Goal: Information Seeking & Learning: Learn about a topic

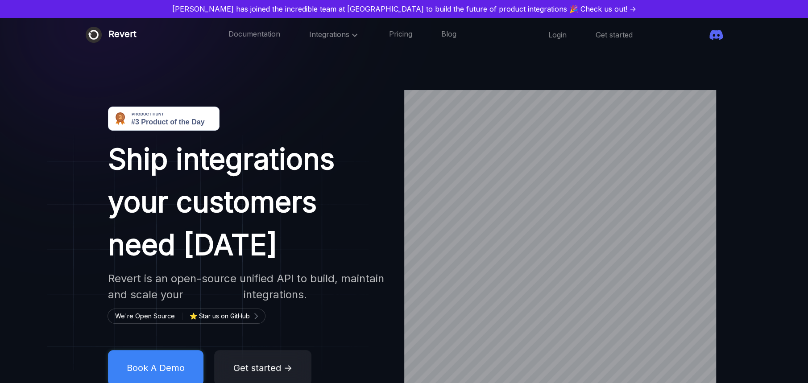
click at [361, 94] on img at bounding box center [223, 82] width 465 height 342
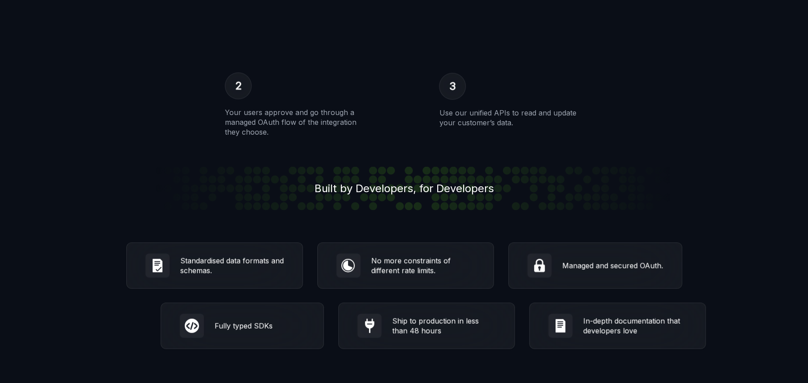
scroll to position [1516, 0]
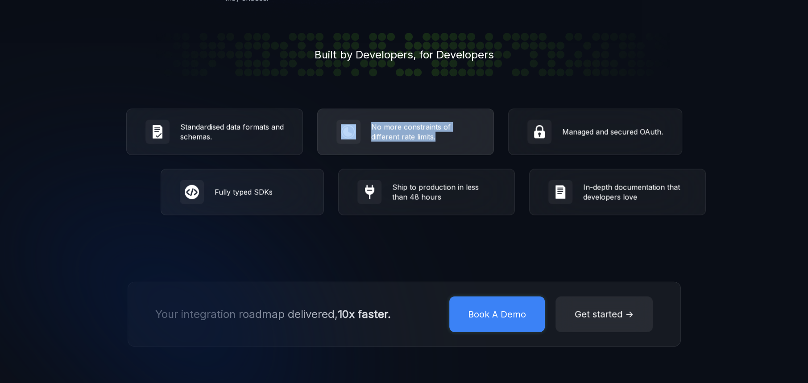
drag, startPoint x: 368, startPoint y: 124, endPoint x: 459, endPoint y: 133, distance: 91.5
click at [459, 133] on div "No more constraints of different rate limits." at bounding box center [405, 132] width 177 height 46
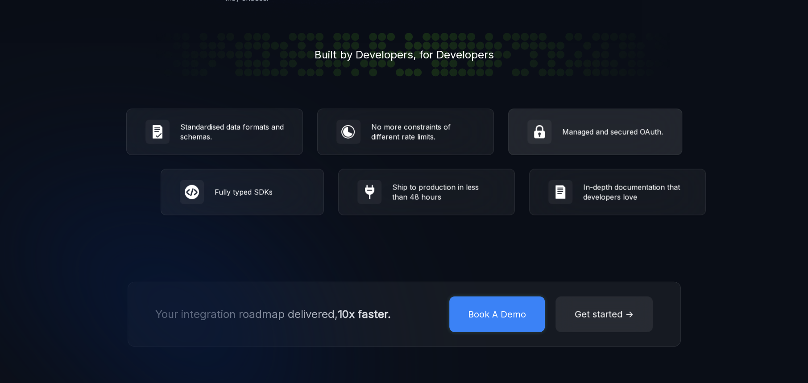
click at [628, 137] on div "Managed and secured OAuth." at bounding box center [612, 132] width 101 height 10
click at [616, 137] on div "Managed and secured OAuth." at bounding box center [595, 132] width 174 height 46
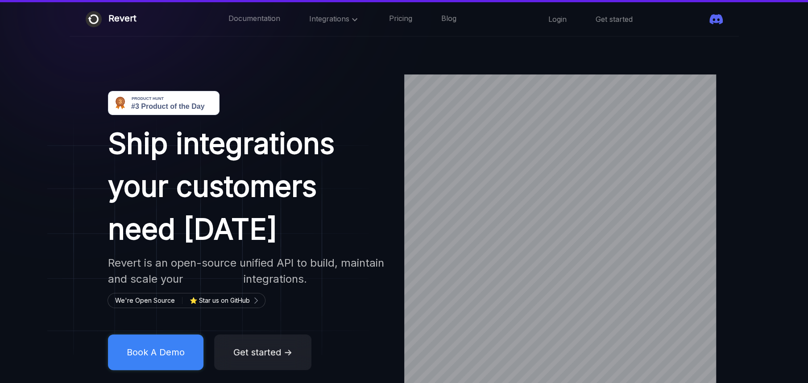
scroll to position [0, 0]
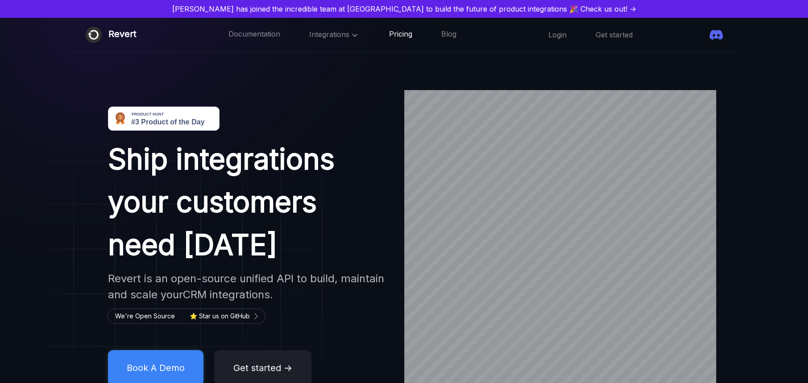
click at [406, 35] on link "Pricing" at bounding box center [400, 35] width 23 height 12
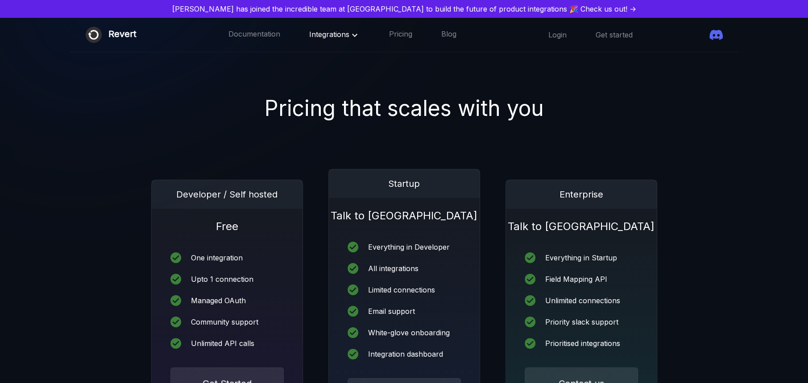
click at [326, 37] on span "Integrations" at bounding box center [334, 34] width 51 height 9
click at [341, 34] on span "Integrations" at bounding box center [334, 34] width 51 height 9
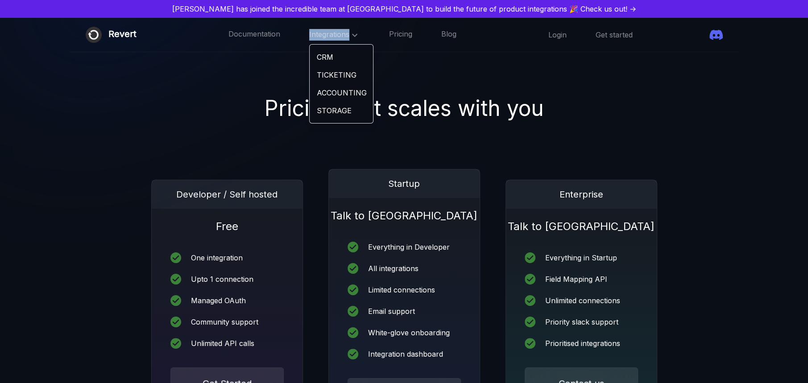
click at [347, 107] on link "STORAGE" at bounding box center [341, 111] width 63 height 18
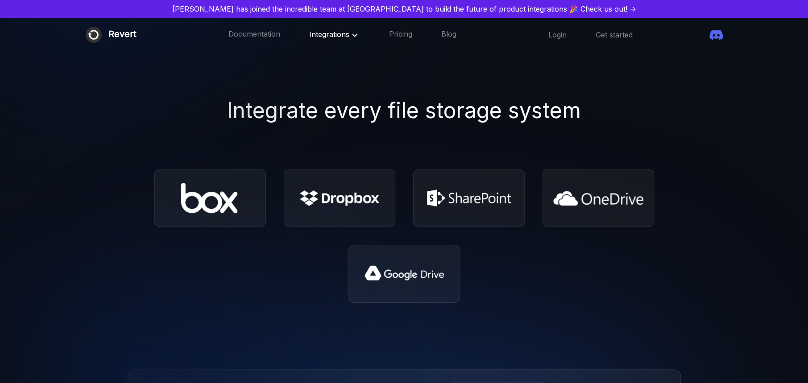
click at [356, 30] on icon at bounding box center [354, 35] width 11 height 11
click at [351, 88] on link "ACCOUNTING" at bounding box center [341, 93] width 63 height 18
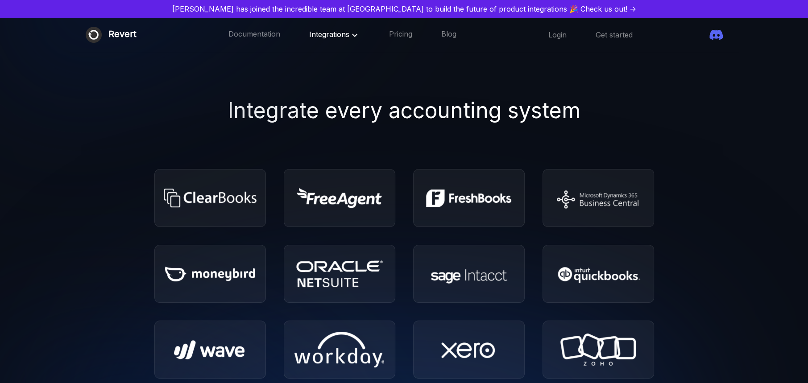
click at [333, 39] on div "Integrations" at bounding box center [334, 35] width 51 height 12
click at [342, 32] on span "Integrations" at bounding box center [334, 34] width 51 height 9
click at [343, 70] on link "TICKETING" at bounding box center [341, 75] width 63 height 18
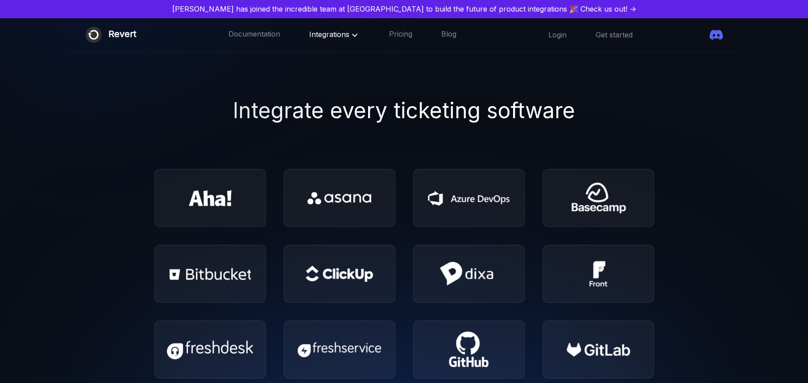
click at [346, 40] on div "Integrations" at bounding box center [334, 35] width 51 height 12
click at [349, 38] on span "Integrations" at bounding box center [334, 34] width 51 height 9
click at [348, 56] on link "CRM" at bounding box center [341, 57] width 63 height 18
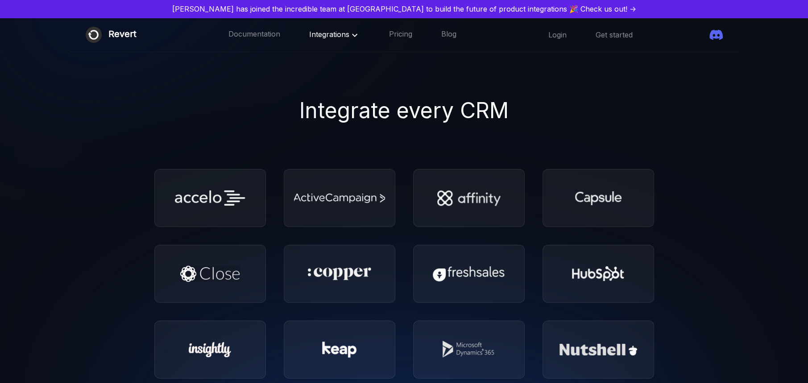
click at [334, 38] on span "Integrations" at bounding box center [334, 34] width 51 height 9
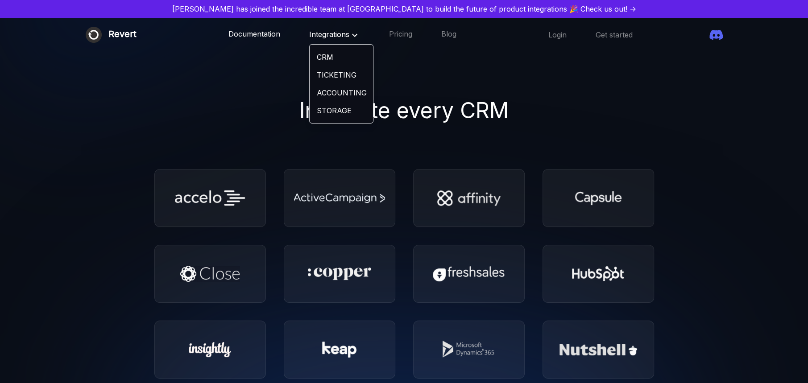
click at [273, 33] on link "Documentation" at bounding box center [254, 35] width 52 height 12
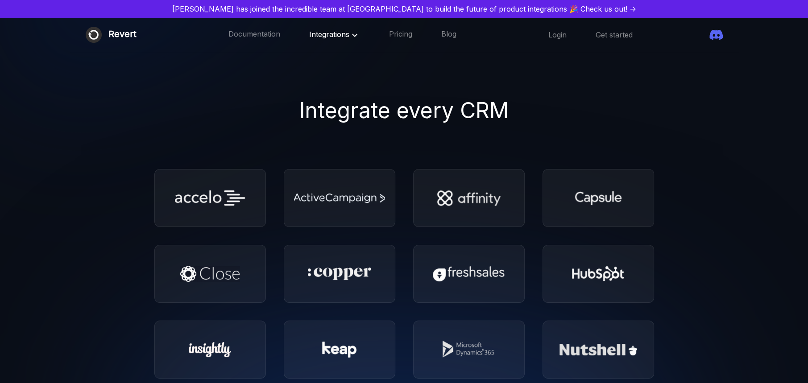
click at [422, 30] on div "Documentation Integrations Pricing Blog" at bounding box center [342, 35] width 228 height 12
click at [419, 31] on div "Documentation Integrations Pricing Blog" at bounding box center [342, 35] width 228 height 12
click at [418, 31] on div "Documentation Integrations Pricing Blog" at bounding box center [342, 35] width 228 height 12
click at [411, 32] on link "Pricing" at bounding box center [400, 35] width 23 height 12
